Goal: Task Accomplishment & Management: Manage account settings

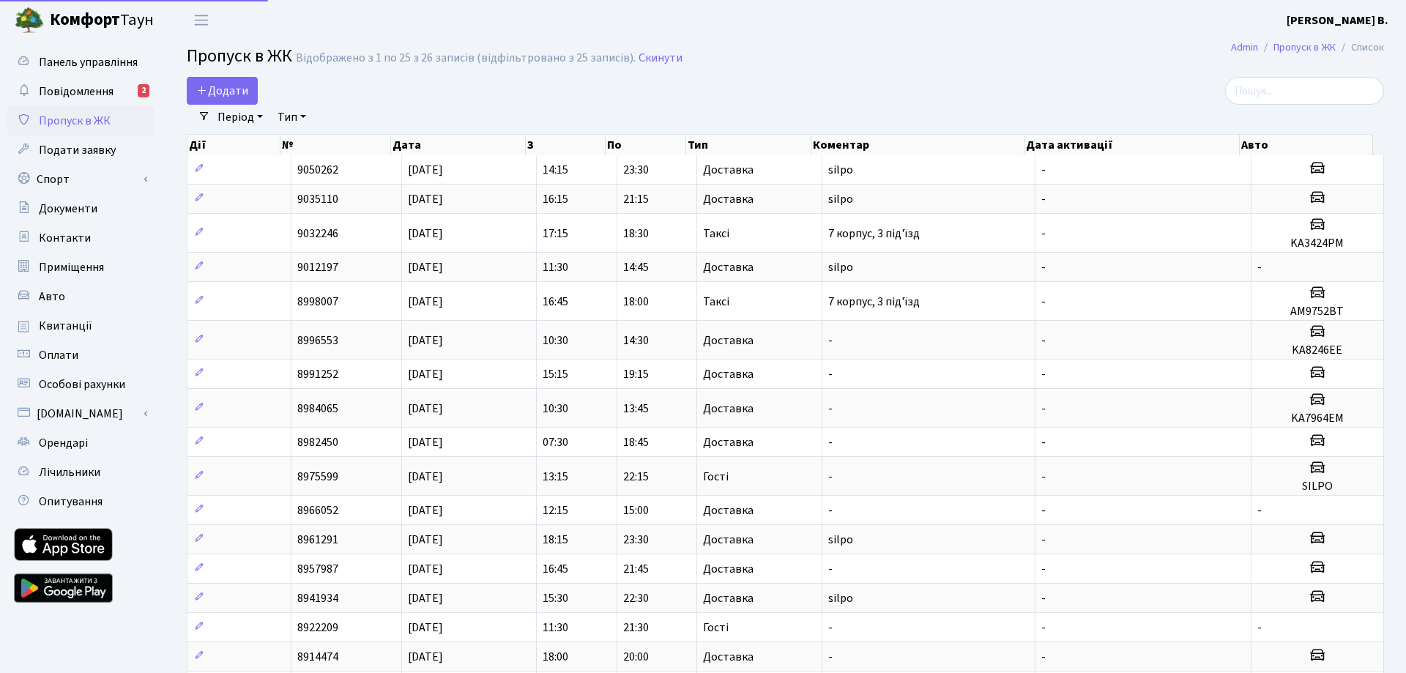
select select "25"
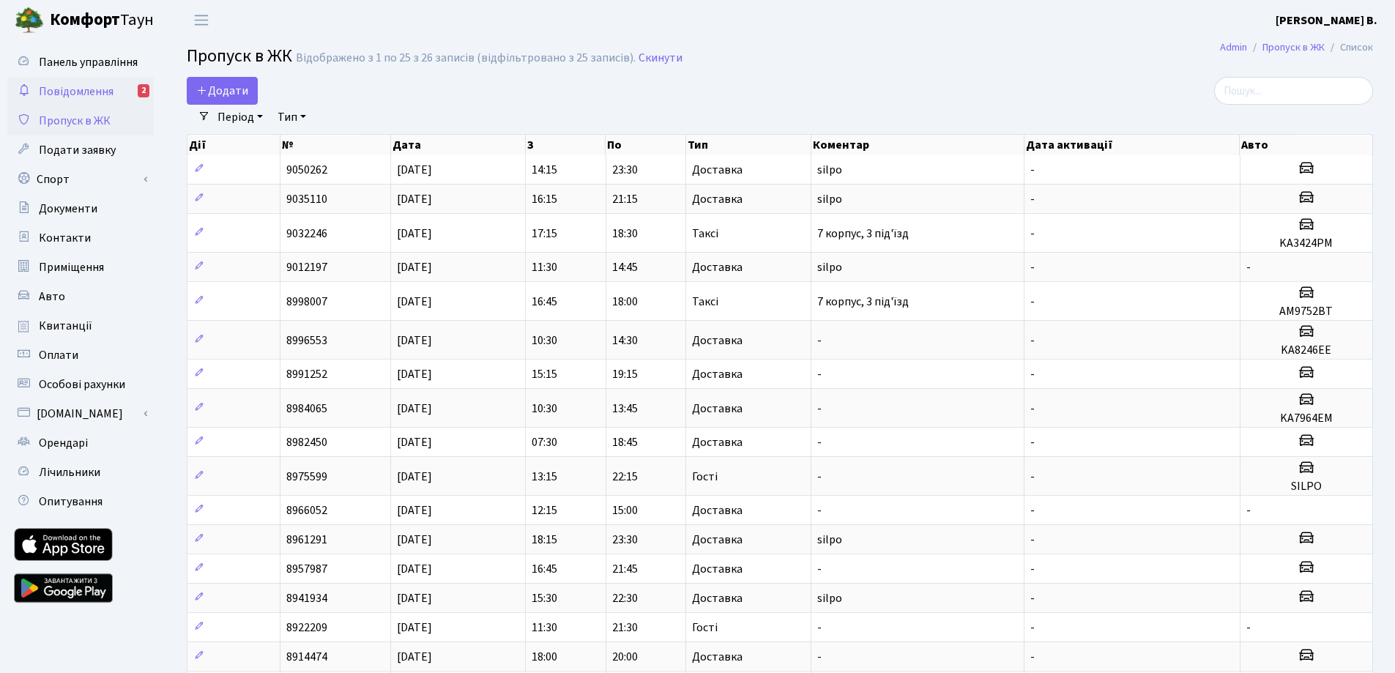
click at [81, 89] on span "Повідомлення" at bounding box center [76, 91] width 75 height 16
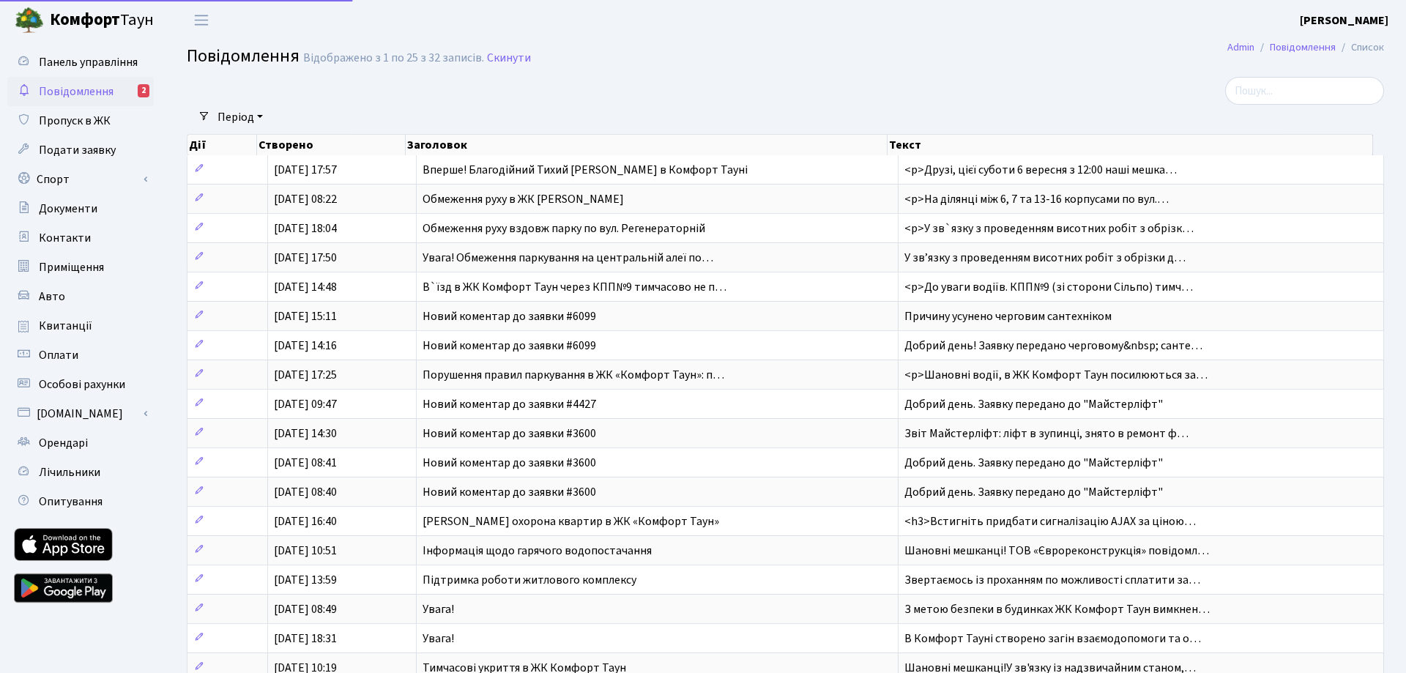
select select "25"
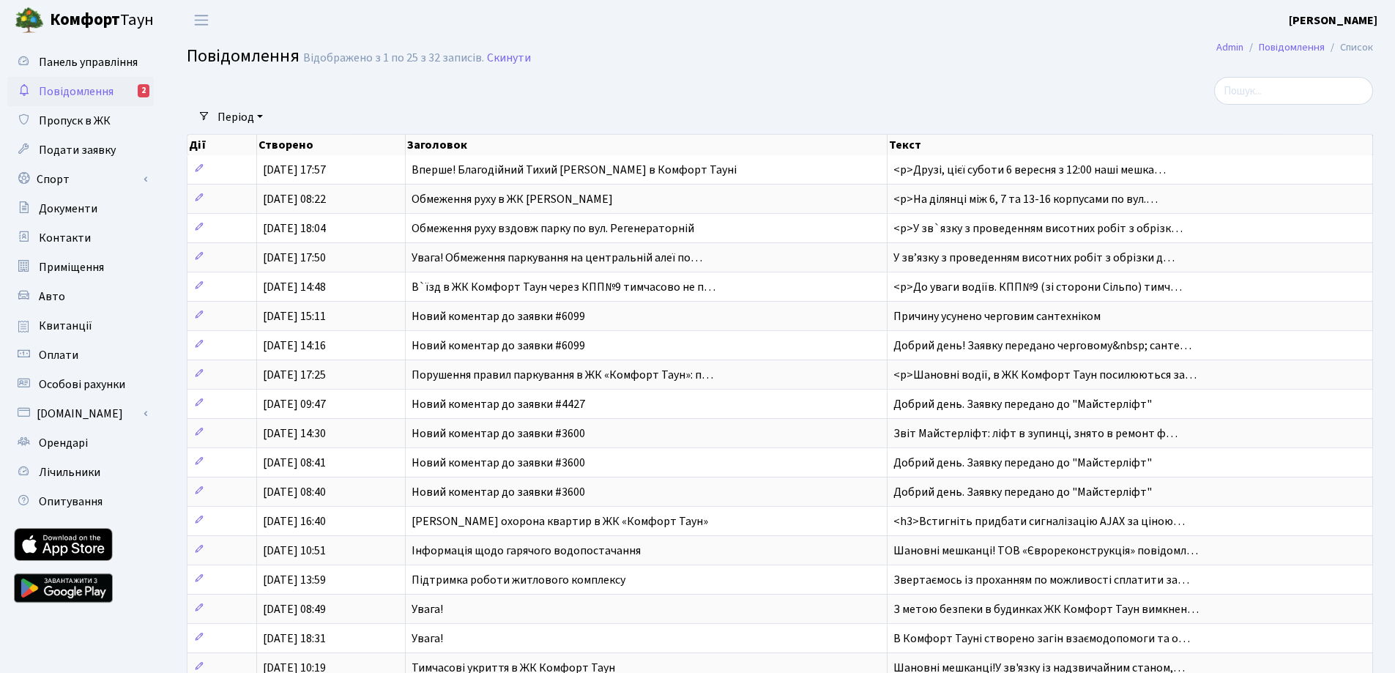
drag, startPoint x: 0, startPoint y: 0, endPoint x: 132, endPoint y: 91, distance: 160.1
click at [132, 91] on link "Повідомлення 2" at bounding box center [80, 91] width 146 height 29
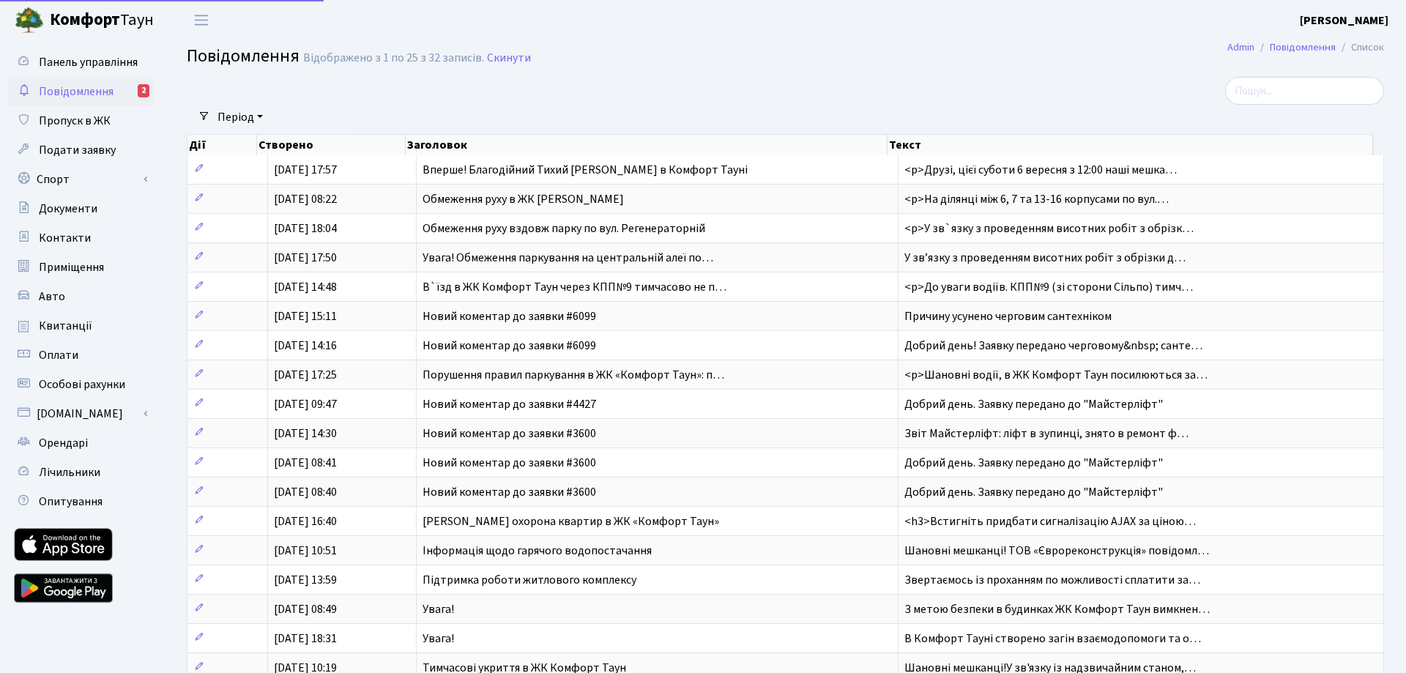
select select "25"
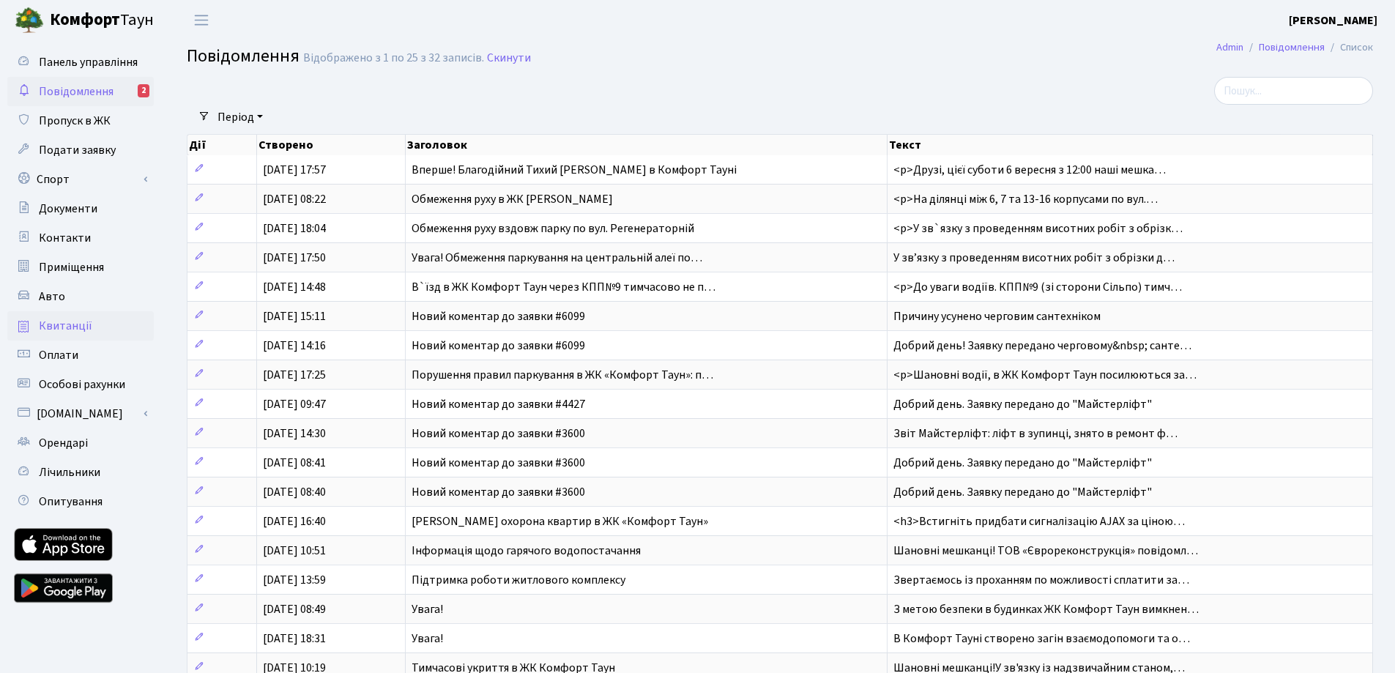
click at [96, 324] on link "Квитанції" at bounding box center [80, 325] width 146 height 29
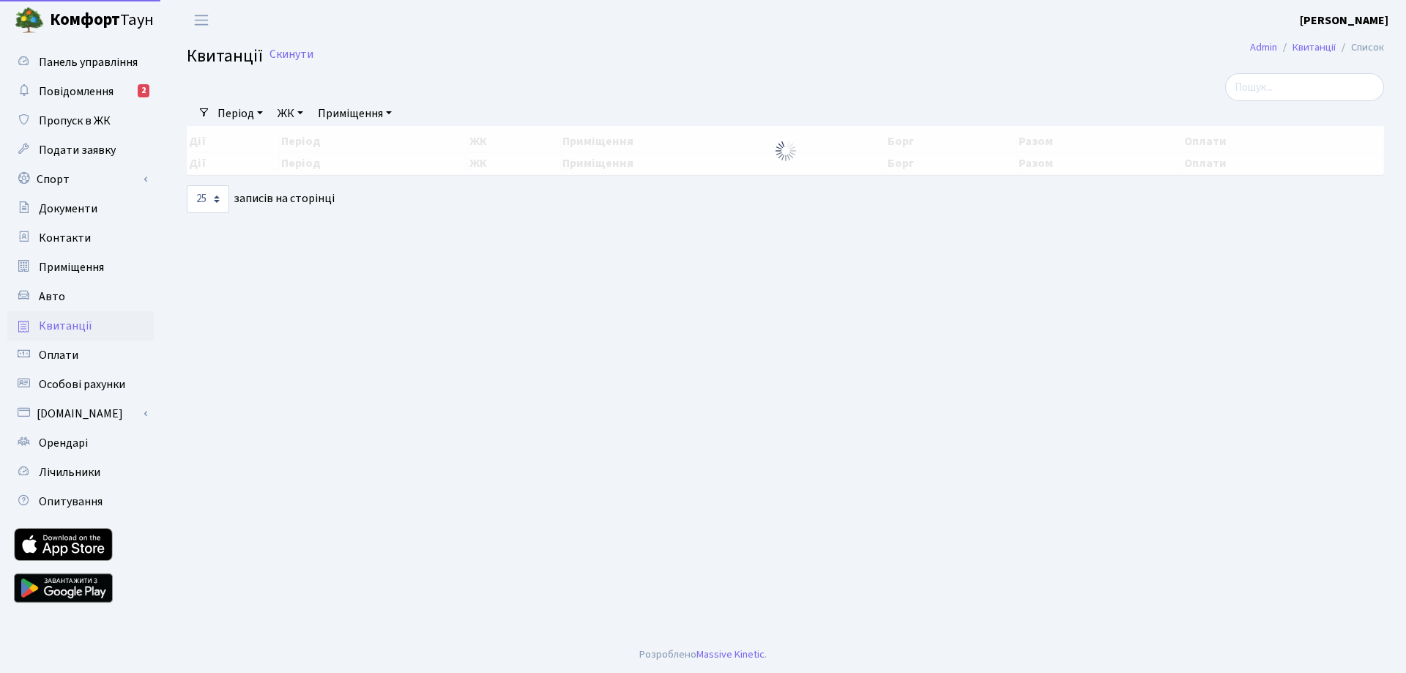
select select "25"
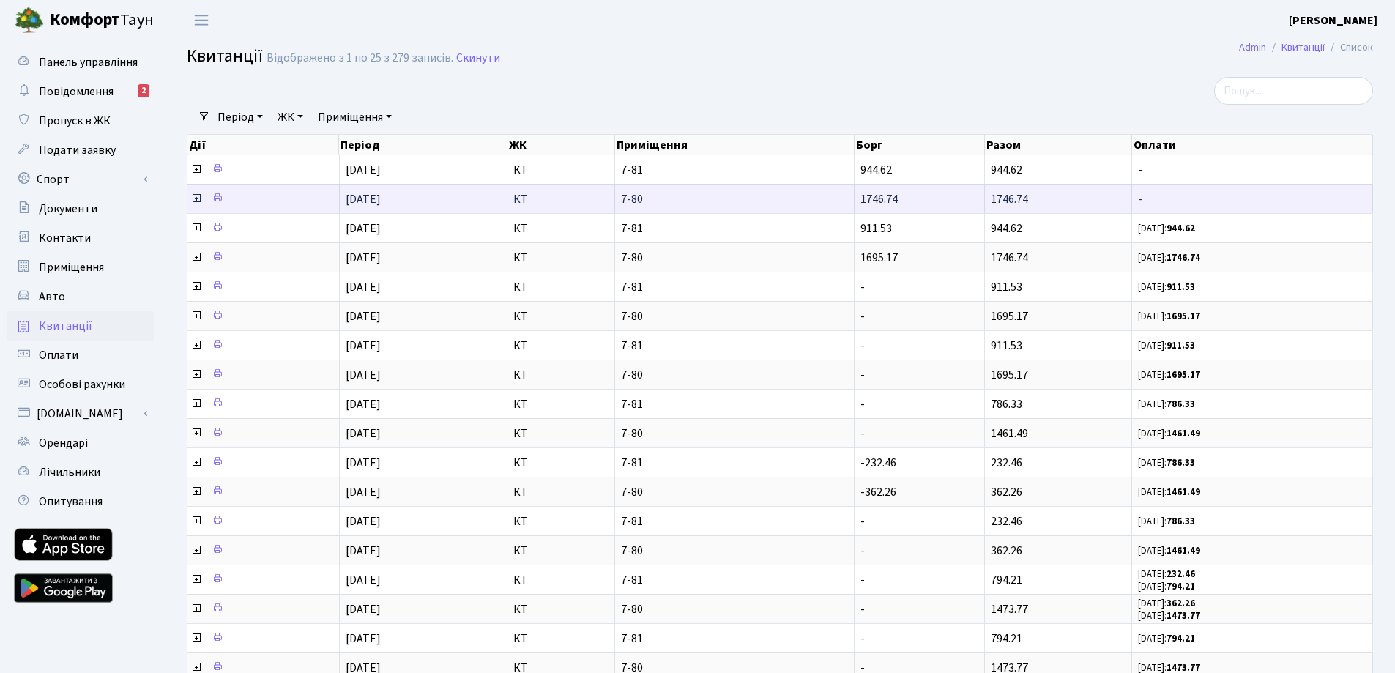
click at [453, 201] on td "[DATE]" at bounding box center [424, 198] width 168 height 29
click at [778, 198] on span "7-80" at bounding box center [734, 199] width 227 height 12
click at [346, 200] on span "[DATE]" at bounding box center [363, 199] width 35 height 16
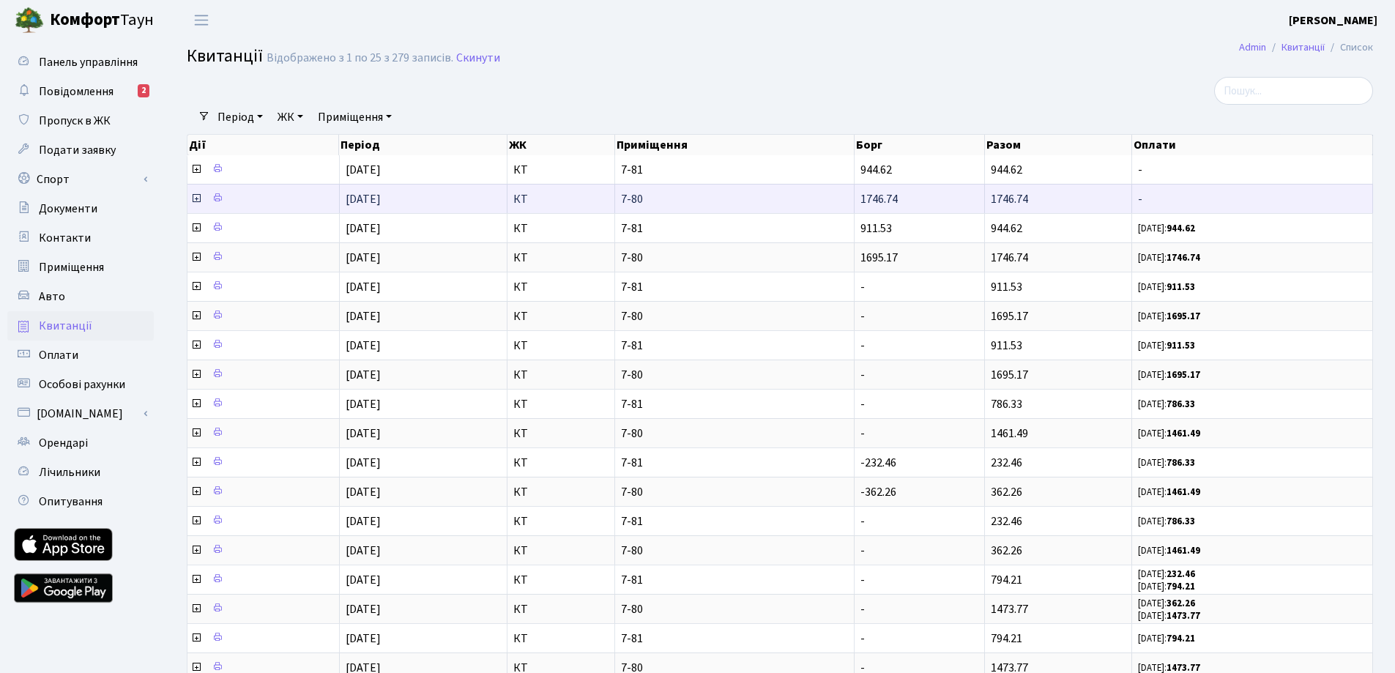
click at [196, 198] on icon at bounding box center [196, 199] width 12 height 12
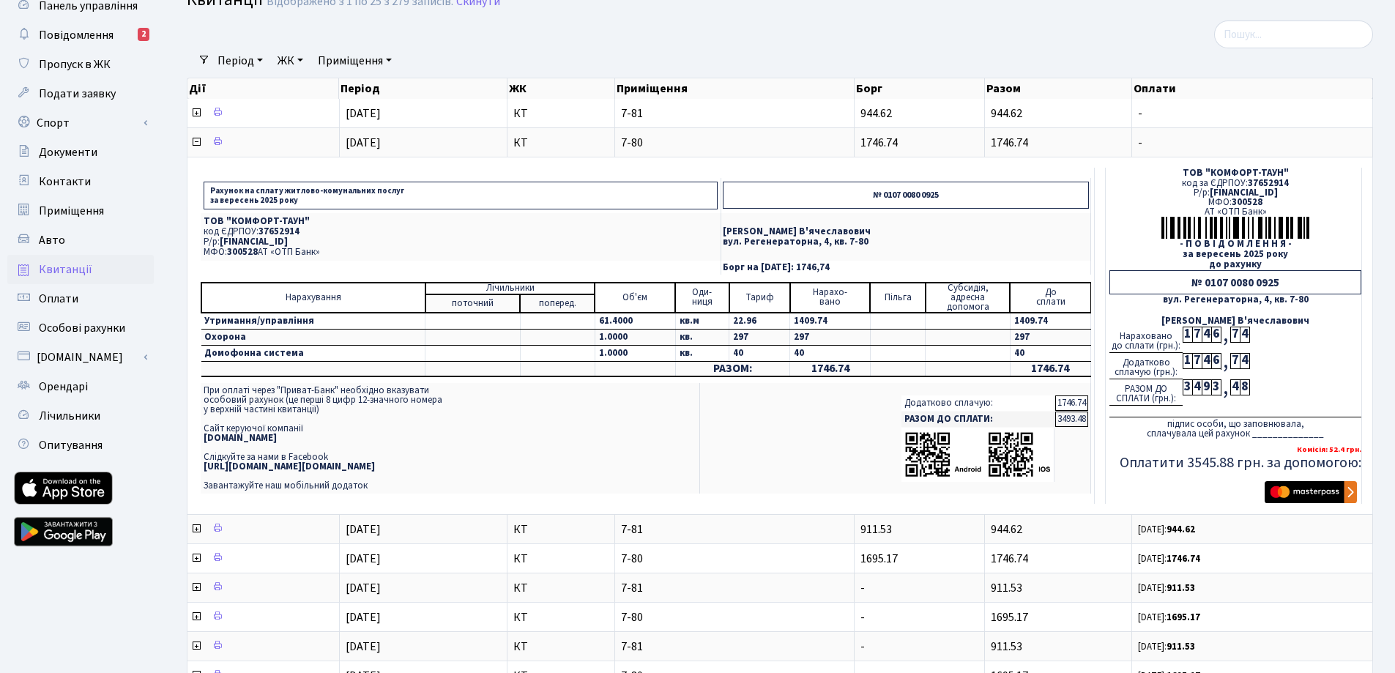
scroll to position [73, 0]
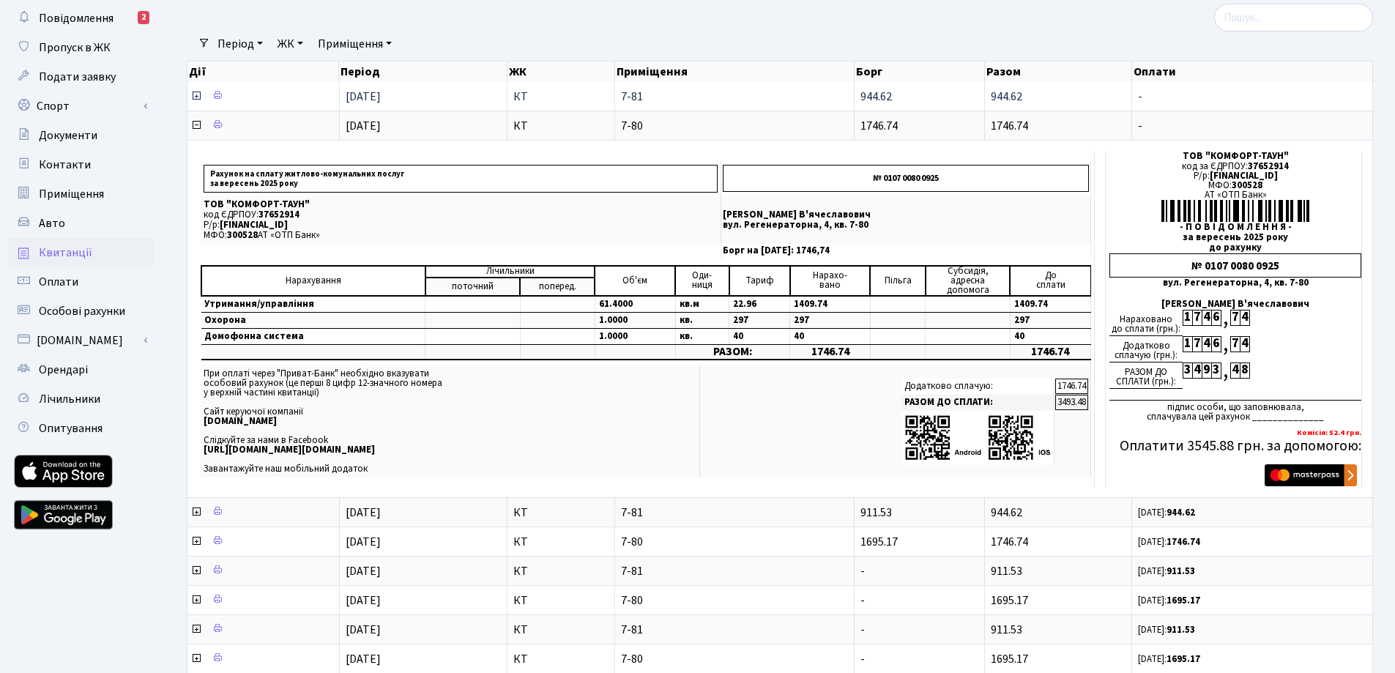
click at [194, 95] on icon at bounding box center [196, 96] width 12 height 12
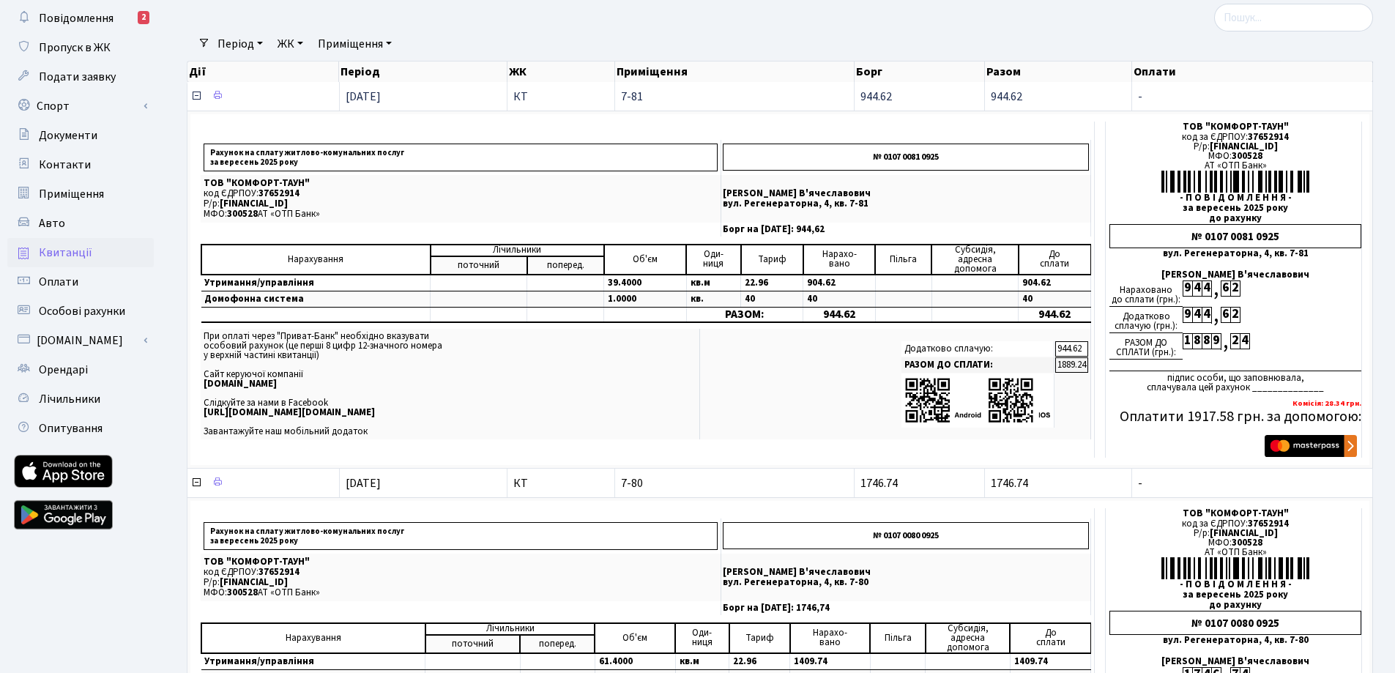
click at [194, 95] on icon at bounding box center [196, 96] width 12 height 12
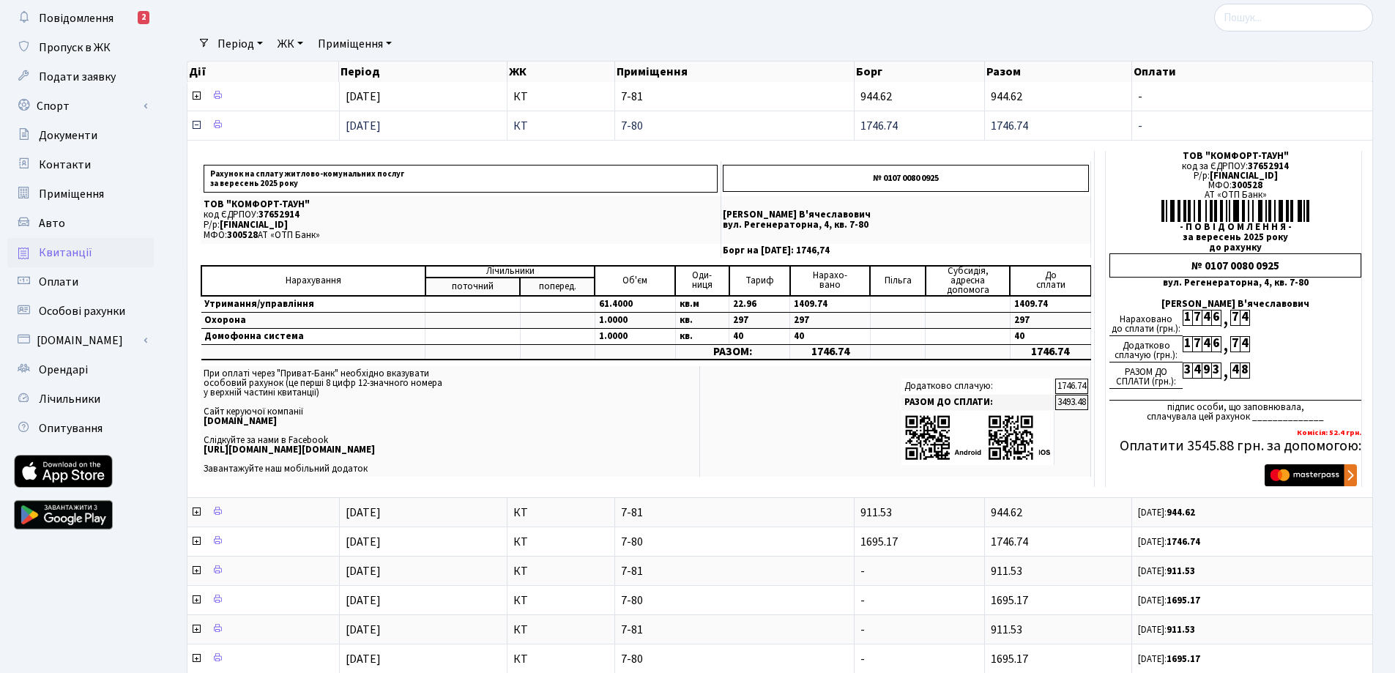
click at [193, 129] on icon at bounding box center [196, 125] width 12 height 12
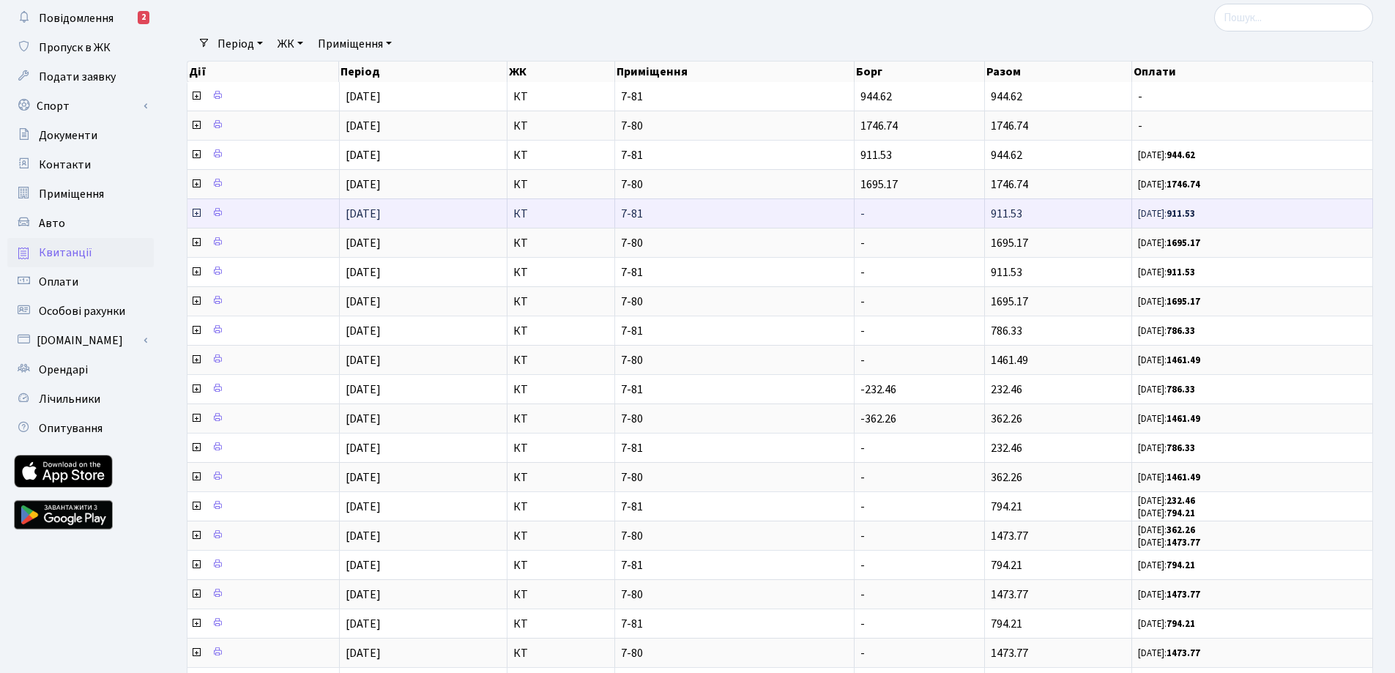
scroll to position [0, 0]
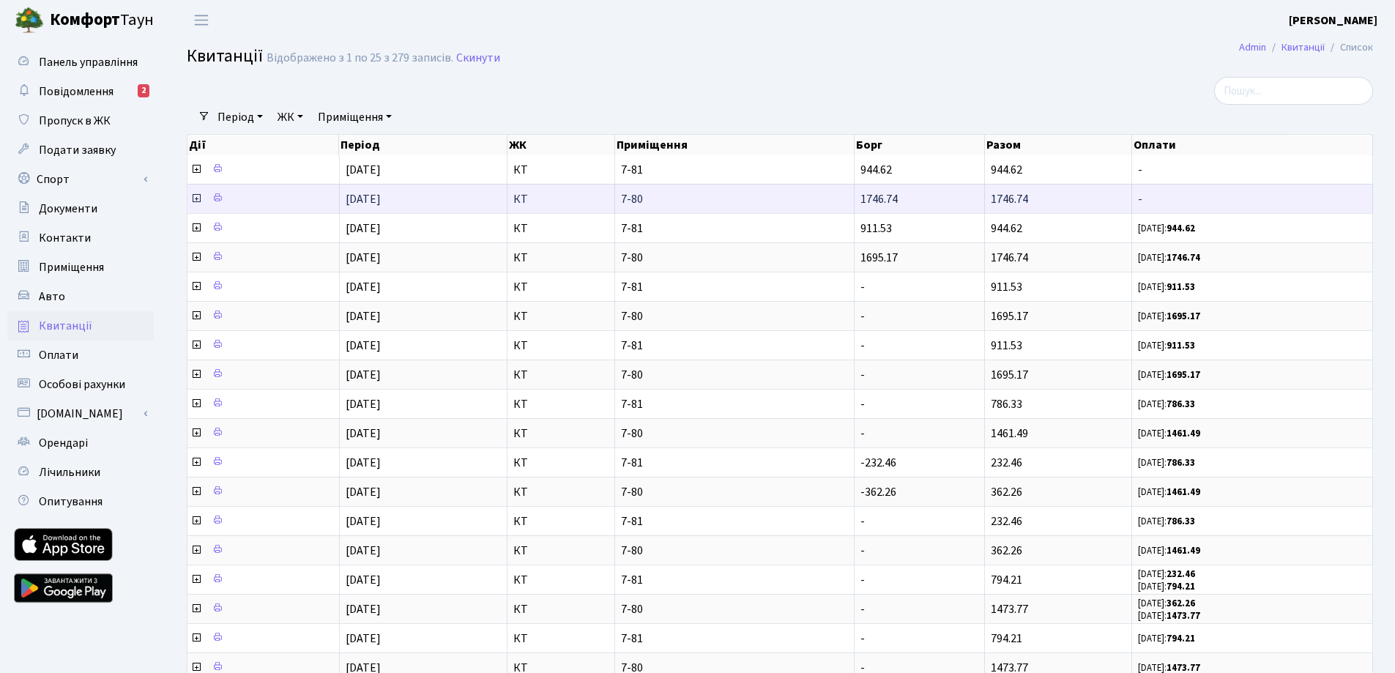
click at [193, 196] on icon at bounding box center [196, 199] width 12 height 12
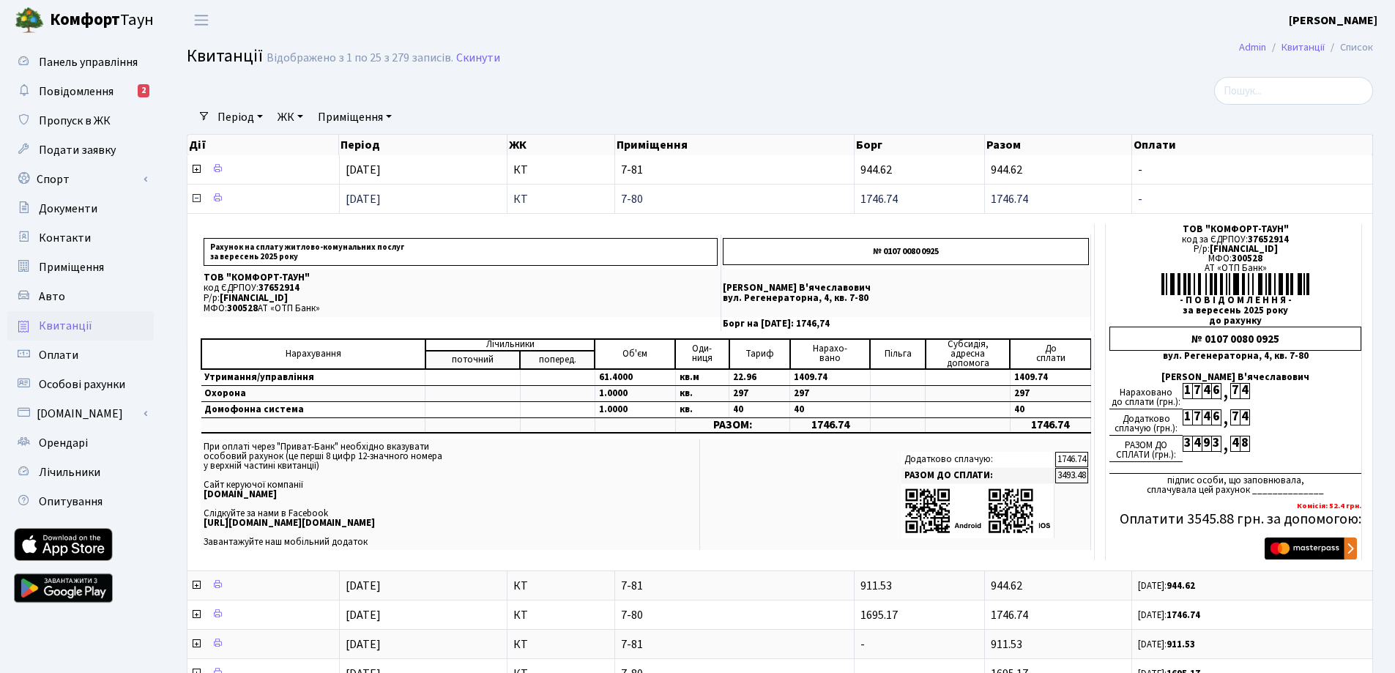
click at [196, 196] on icon at bounding box center [196, 199] width 12 height 12
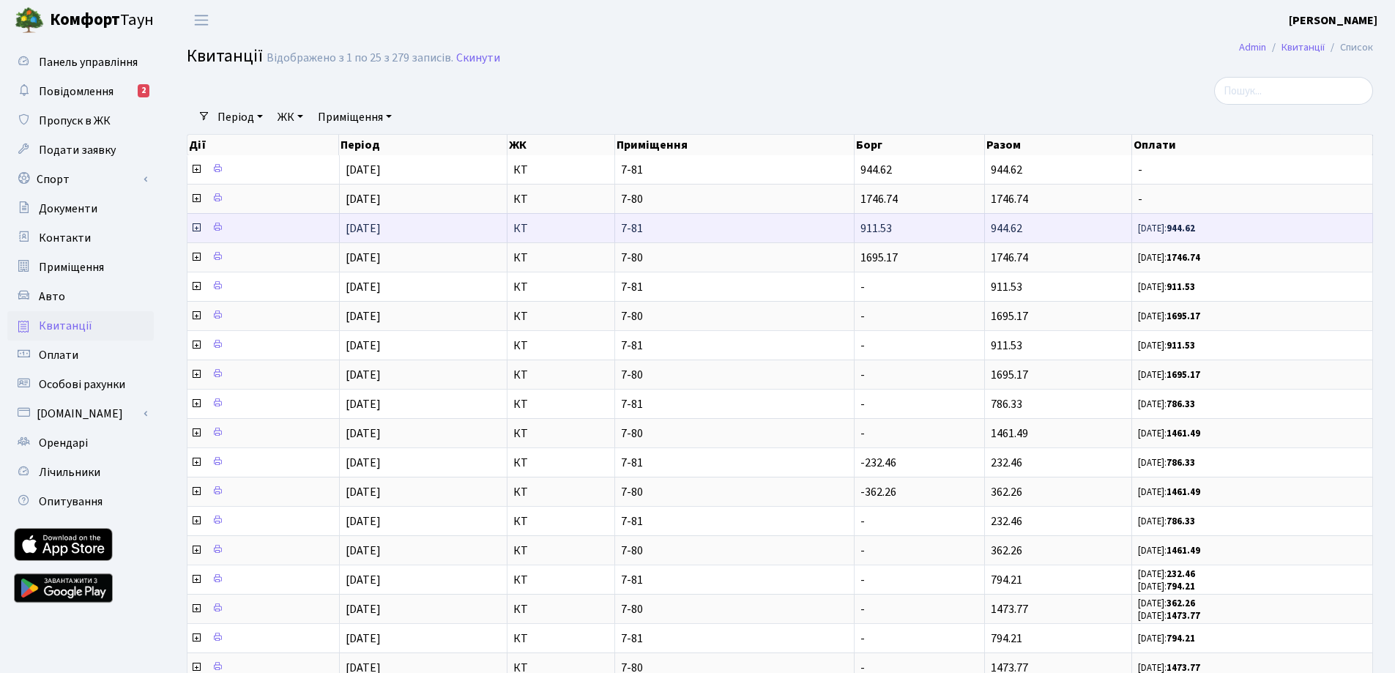
click at [189, 221] on td at bounding box center [263, 227] width 152 height 29
click at [194, 228] on icon at bounding box center [196, 228] width 12 height 12
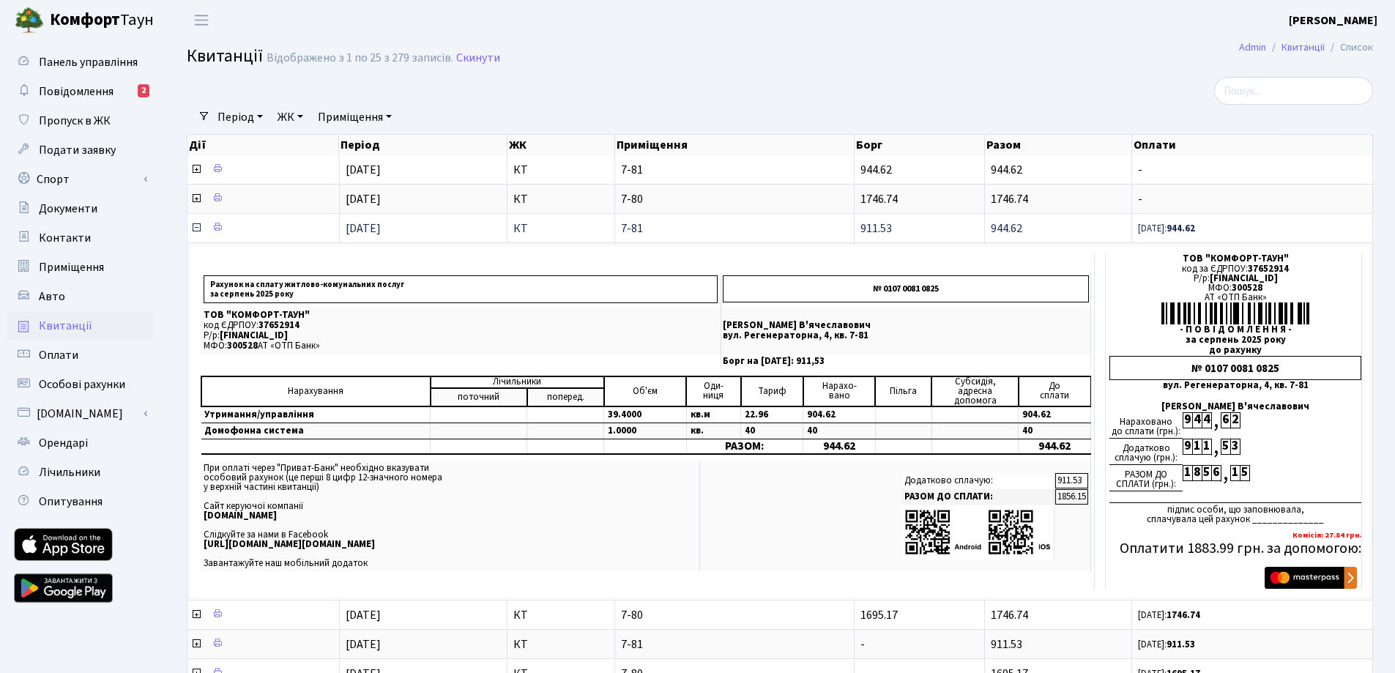
click at [194, 228] on icon at bounding box center [196, 228] width 12 height 12
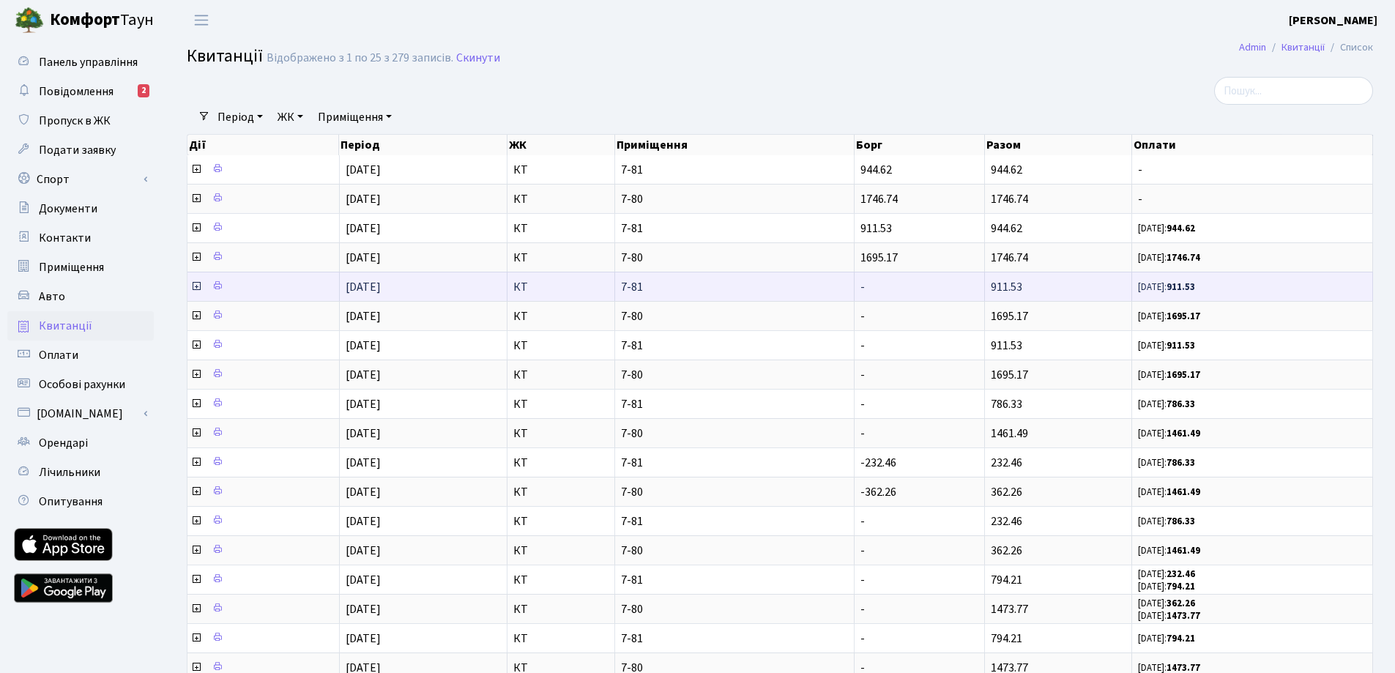
click at [196, 280] on span at bounding box center [197, 287] width 14 height 16
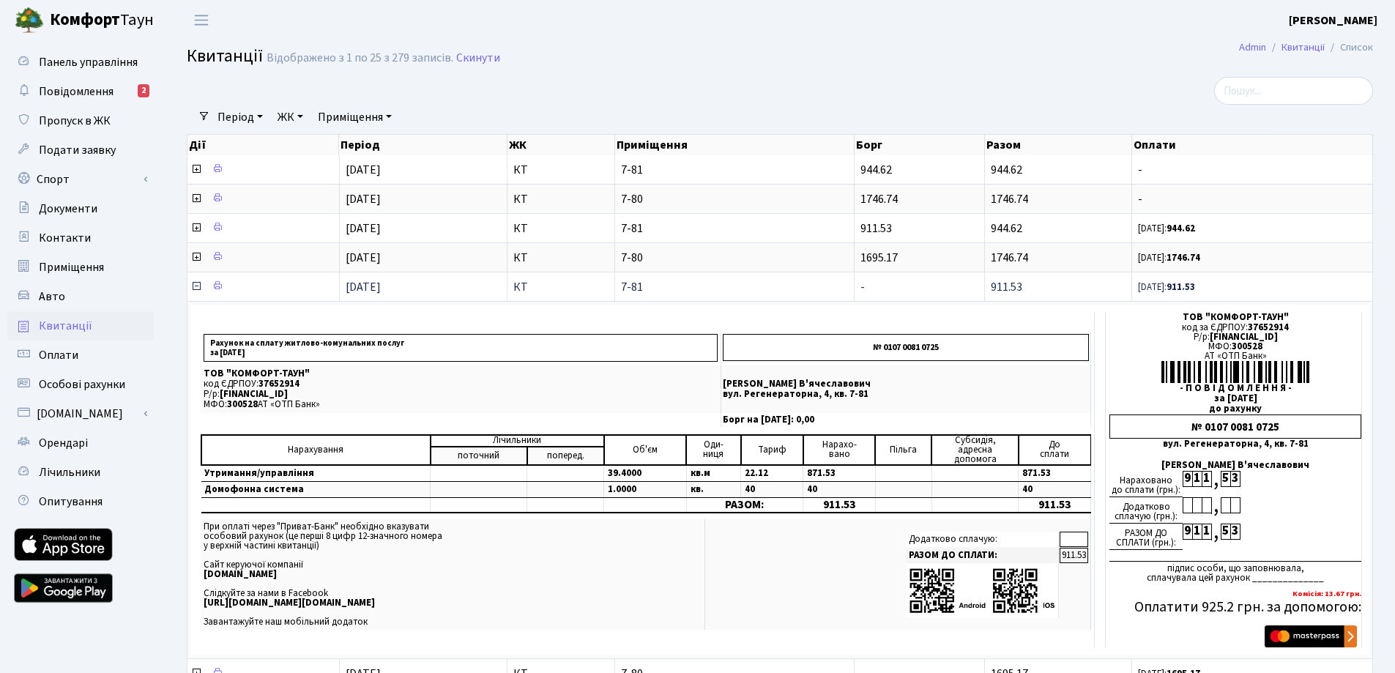
click at [190, 296] on td at bounding box center [263, 286] width 152 height 29
click at [196, 286] on icon at bounding box center [196, 286] width 12 height 12
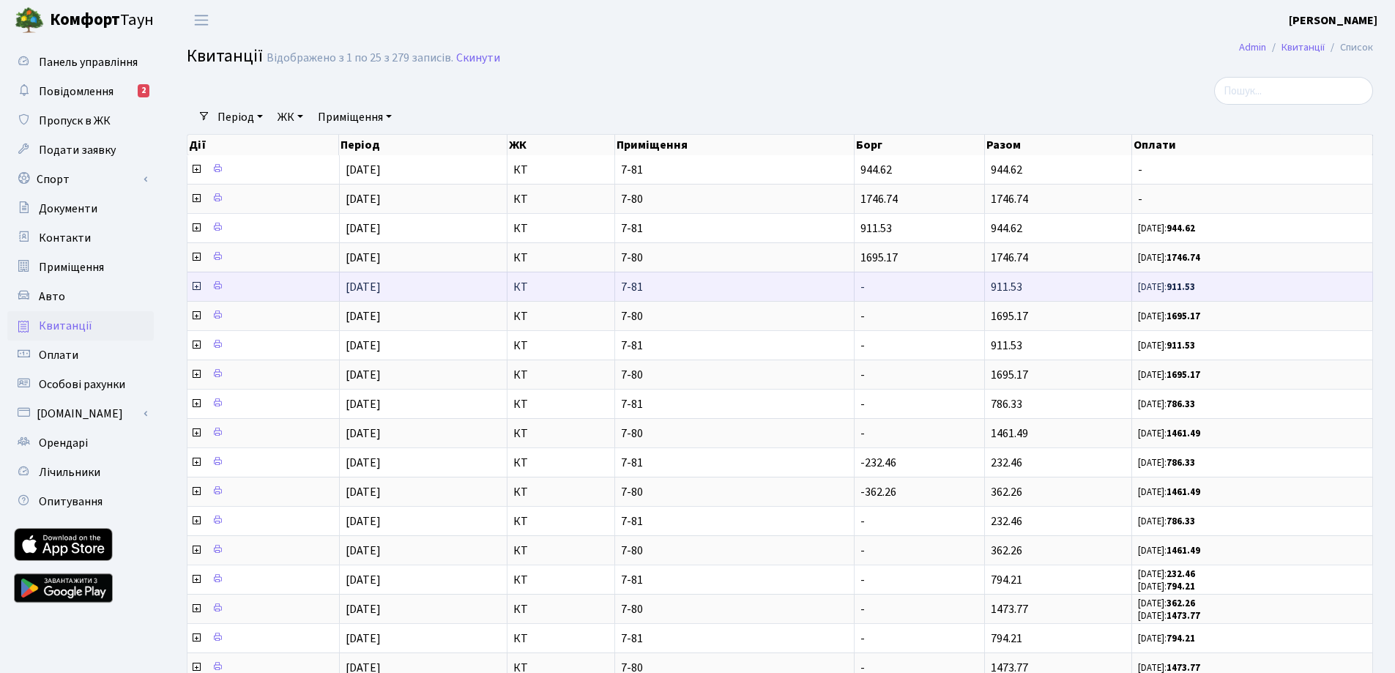
click at [196, 286] on icon at bounding box center [196, 286] width 12 height 12
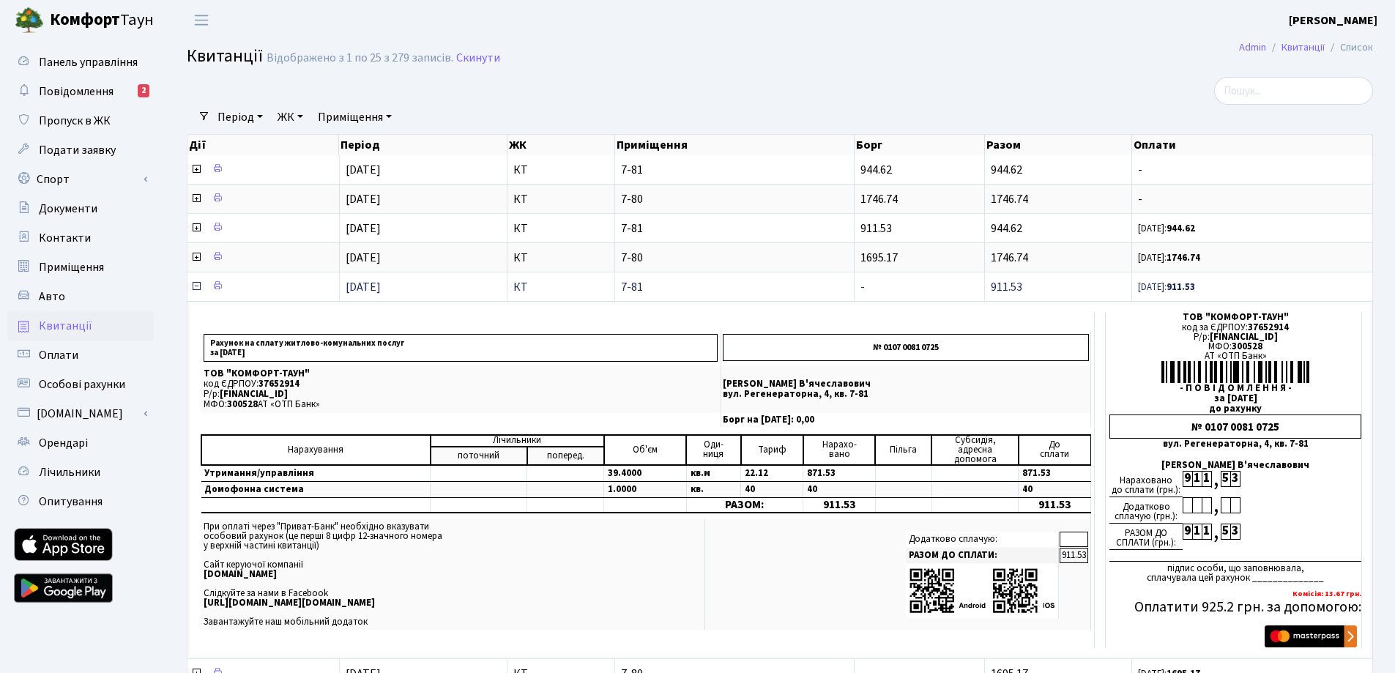
click at [196, 286] on icon at bounding box center [196, 286] width 12 height 12
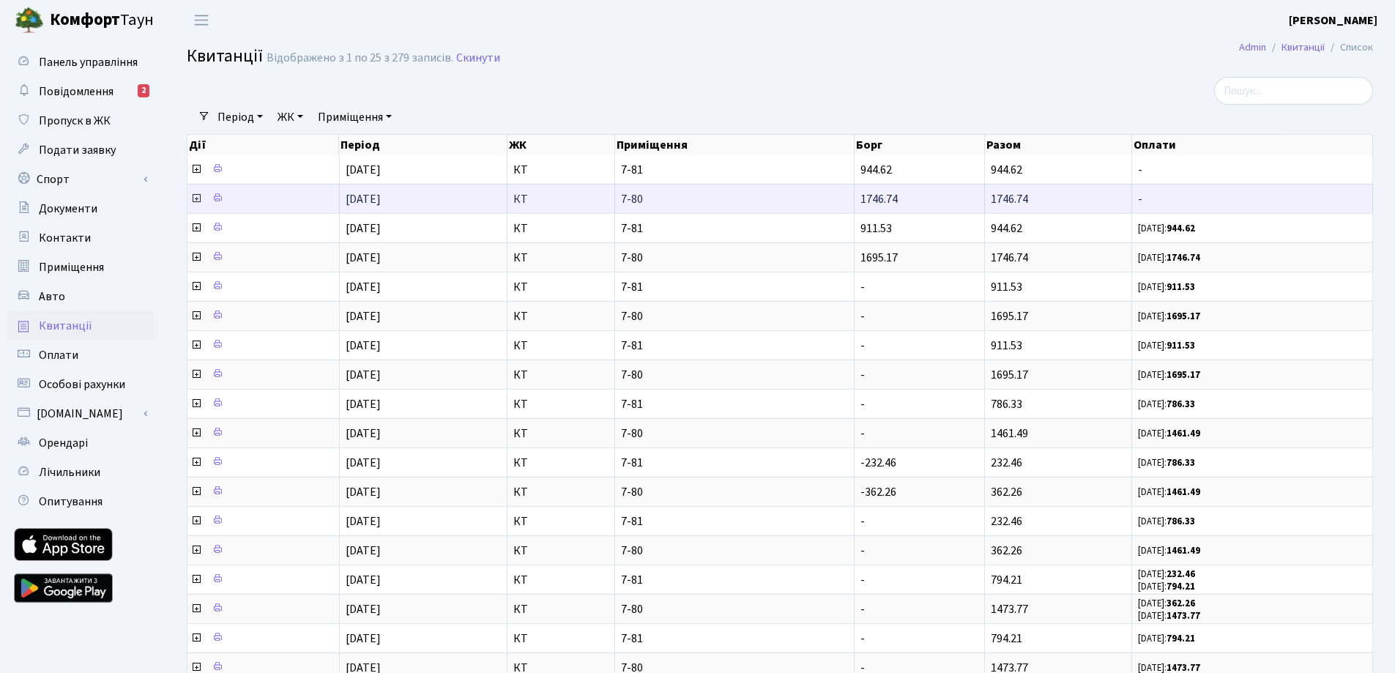
click at [194, 199] on icon at bounding box center [196, 199] width 12 height 12
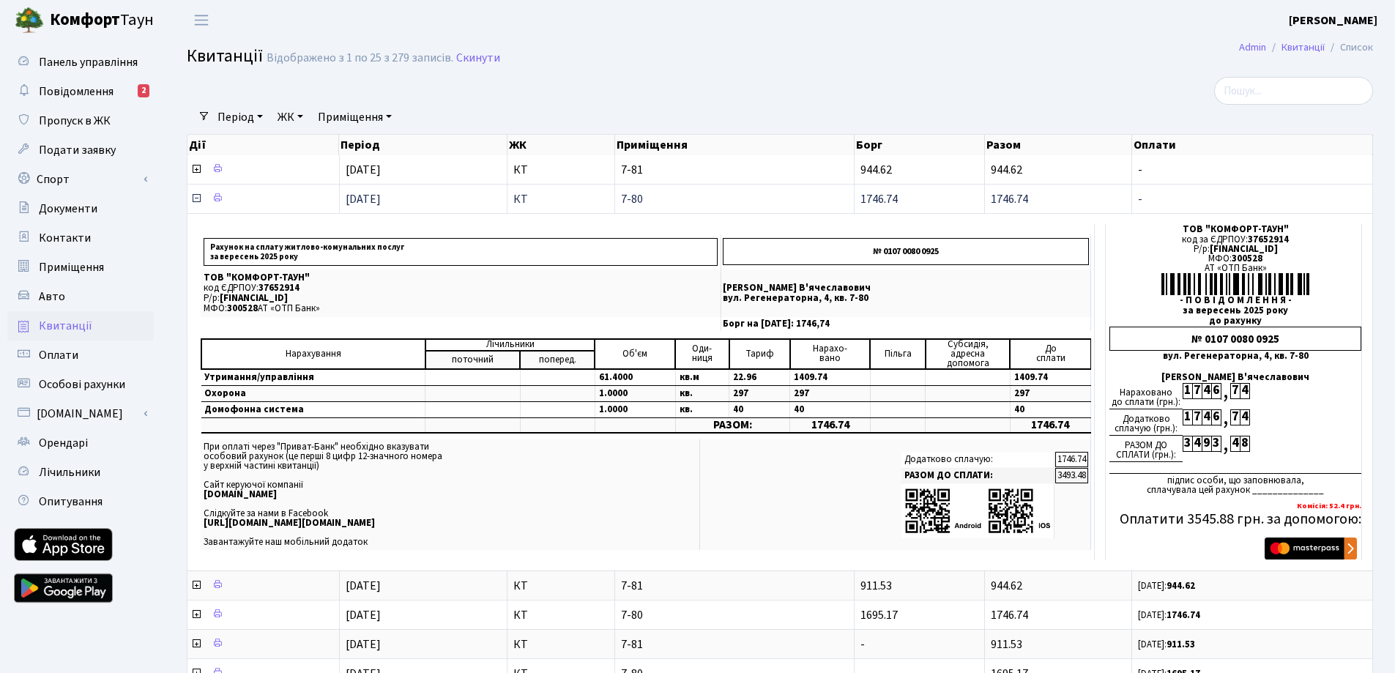
click at [195, 198] on icon at bounding box center [196, 199] width 12 height 12
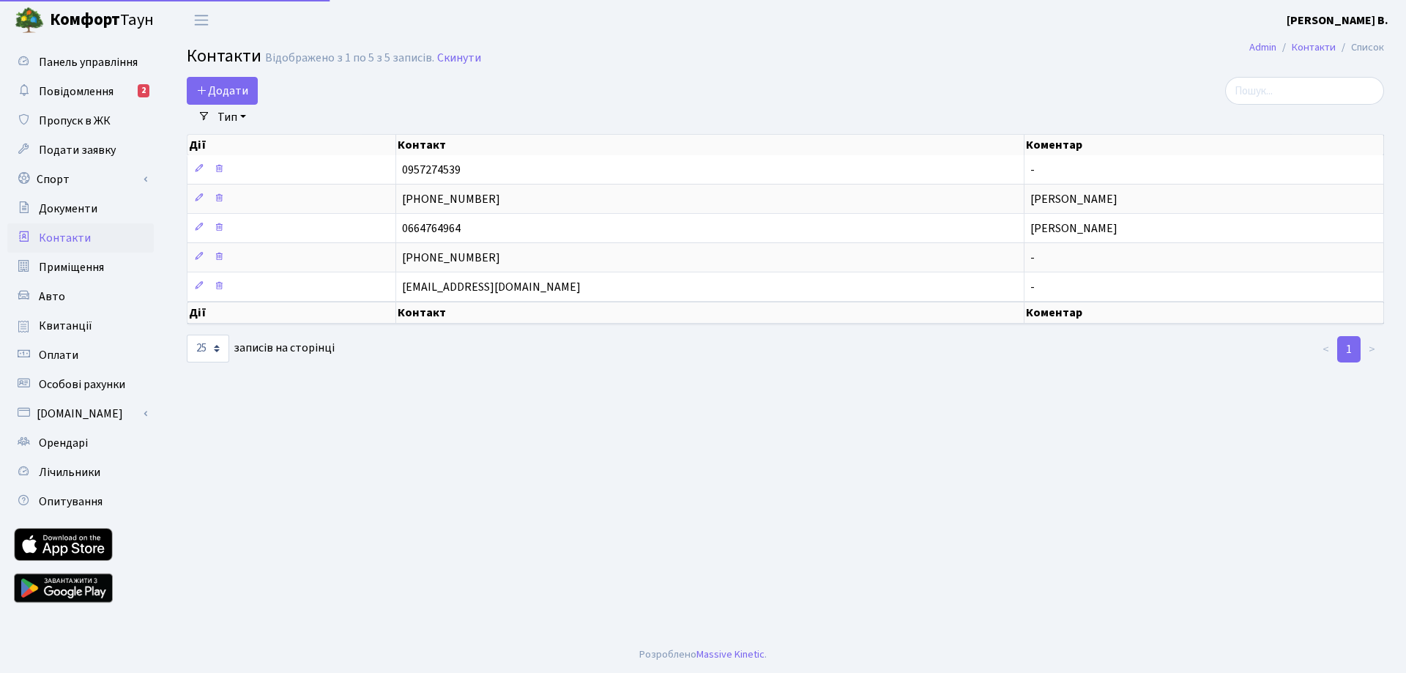
select select "25"
click at [83, 21] on b "Комфорт" at bounding box center [85, 19] width 70 height 23
